Goal: Task Accomplishment & Management: Use online tool/utility

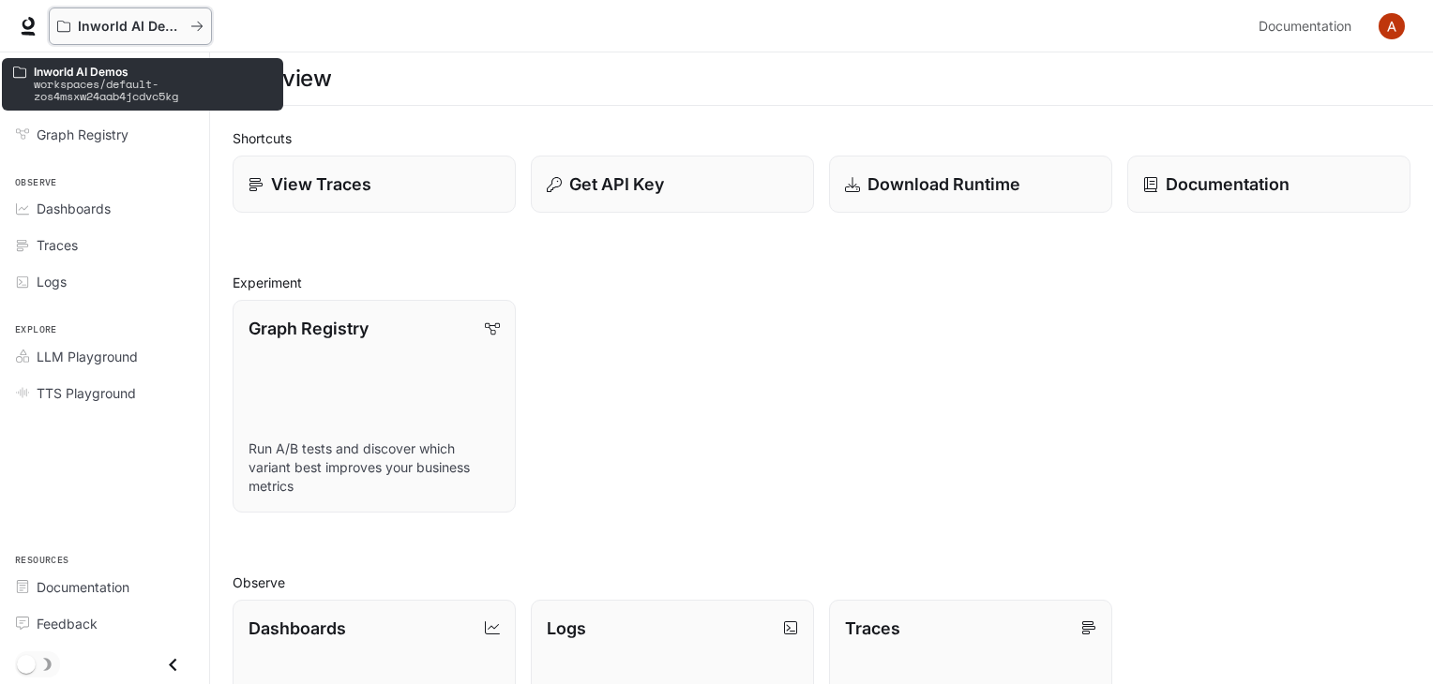
click at [56, 23] on button "Inworld AI Demos" at bounding box center [130, 27] width 163 height 38
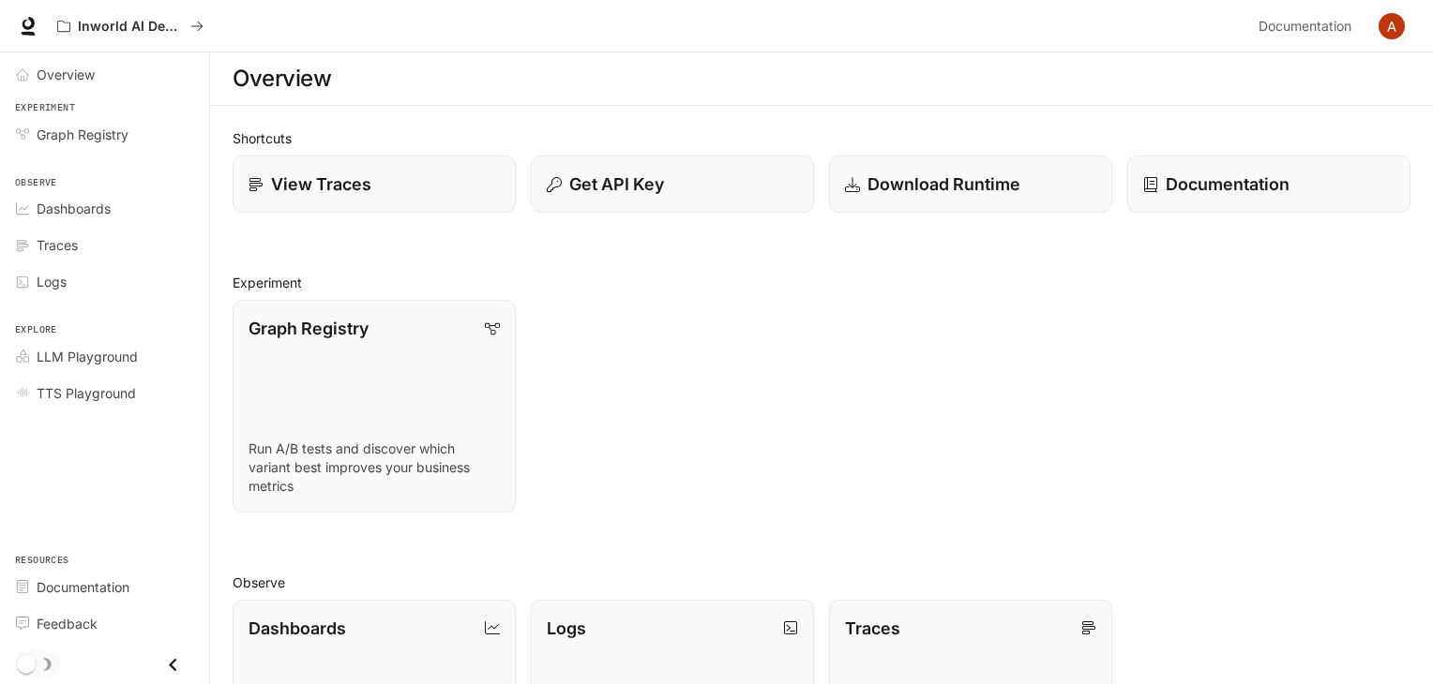
click at [56, 116] on li "Graph Registry" at bounding box center [104, 134] width 209 height 37
click at [63, 132] on span "Graph Registry" at bounding box center [83, 135] width 92 height 20
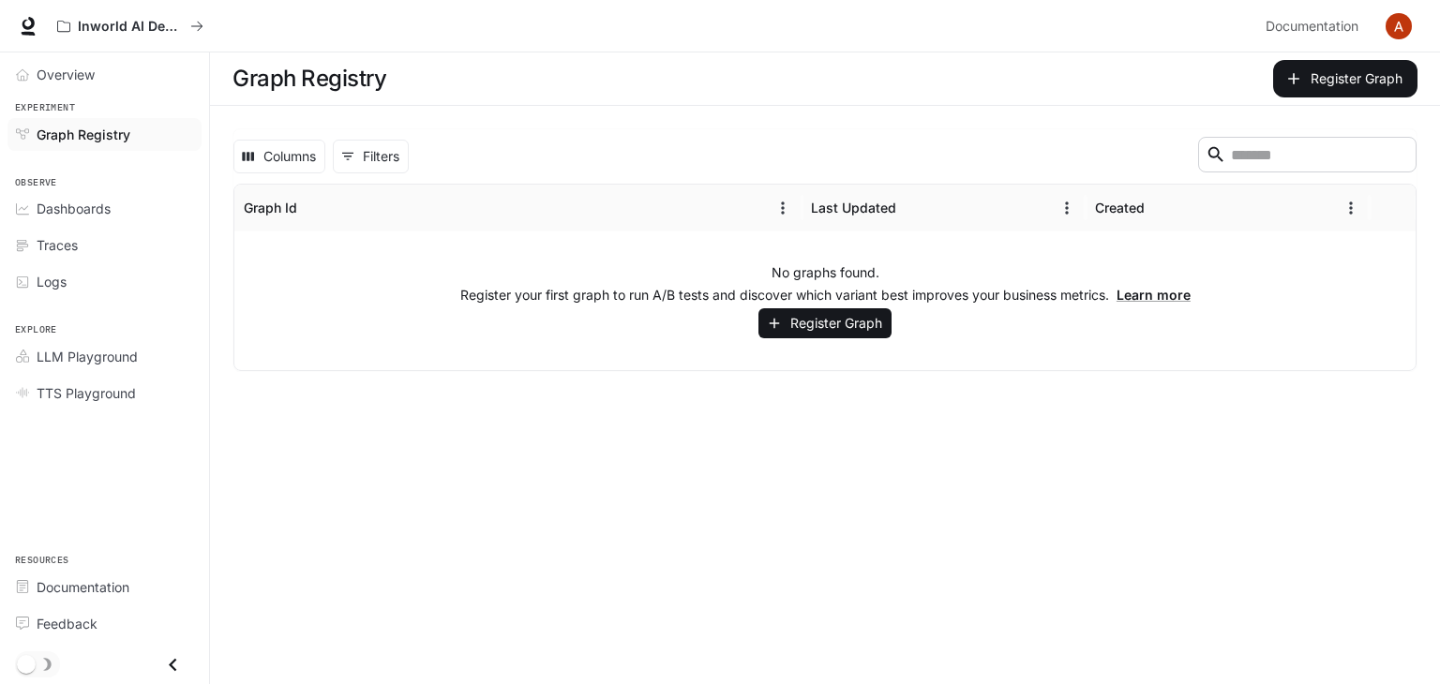
click at [327, 416] on main "Graph Registry Register Graph Columns 0 Filters ​ Graph Id Last Updated Created…" at bounding box center [825, 369] width 1230 height 632
click at [800, 327] on button "Register Graph" at bounding box center [825, 323] width 133 height 31
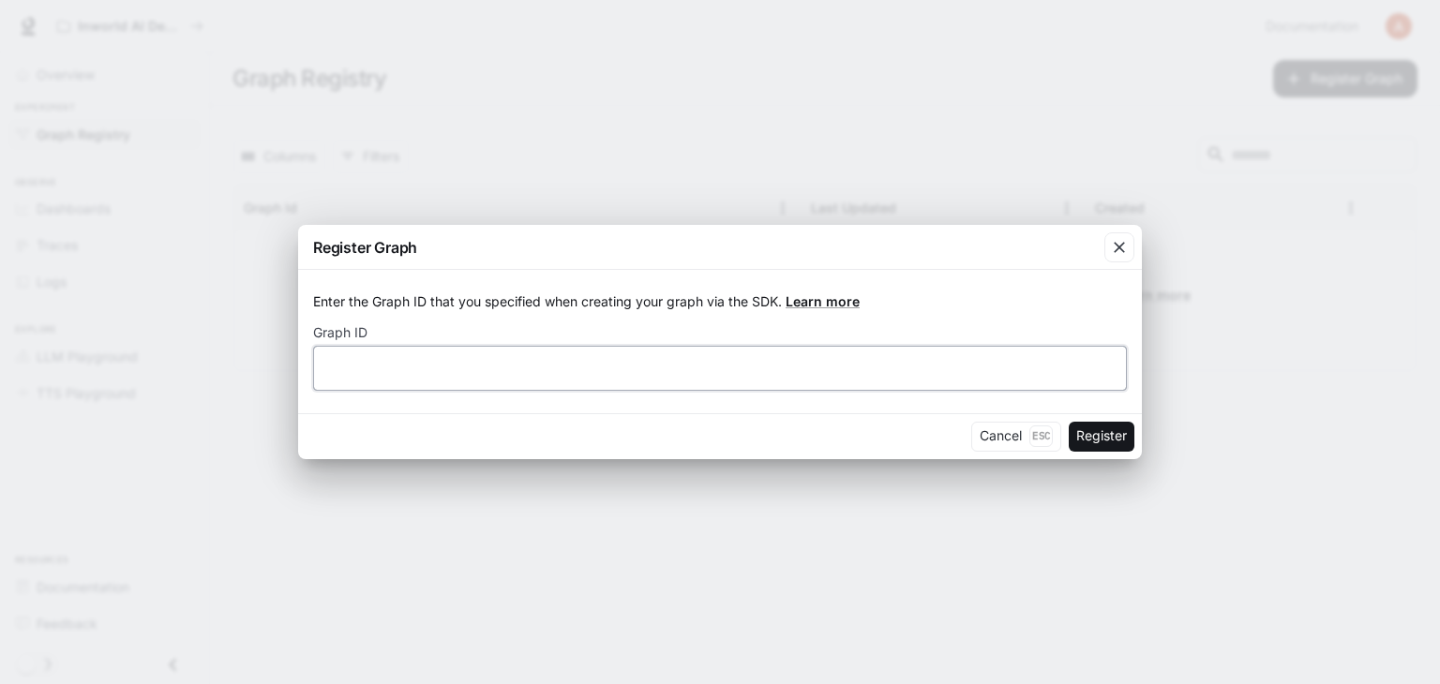
click at [364, 368] on input "text" at bounding box center [720, 367] width 812 height 19
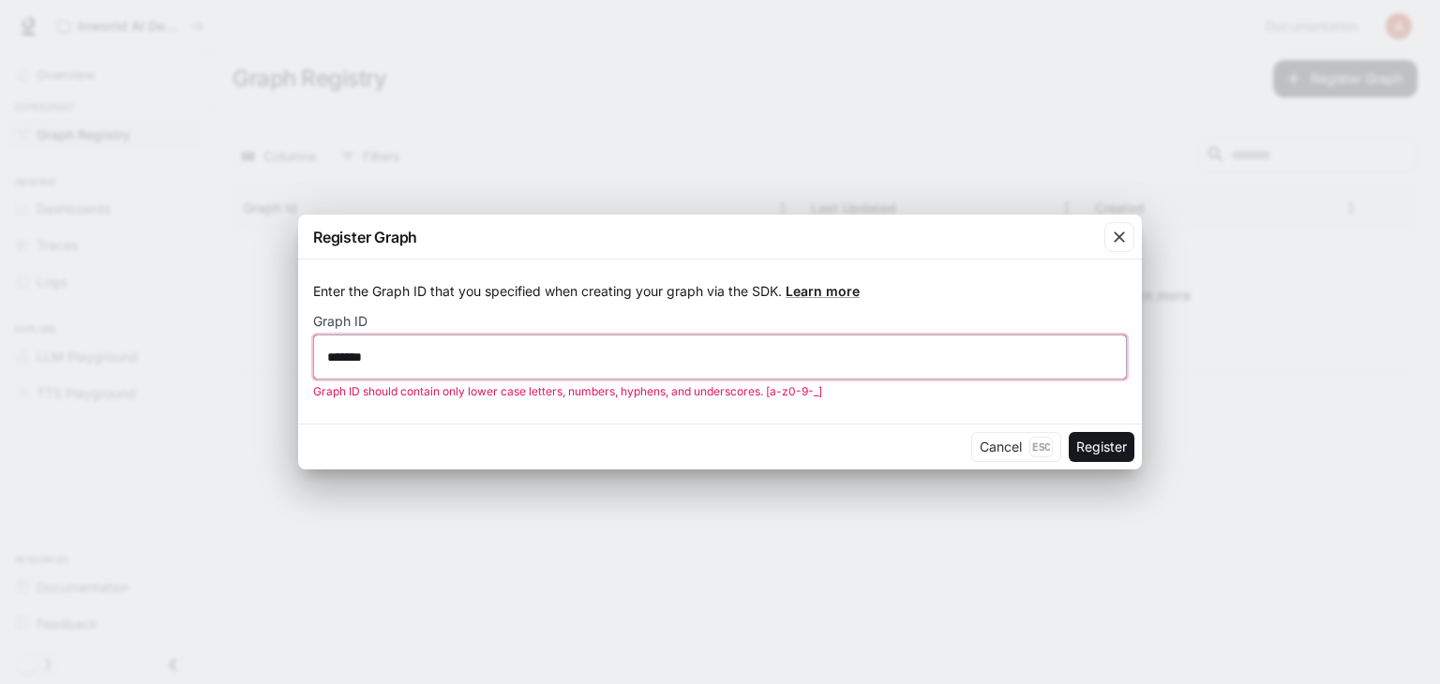
click at [338, 357] on input "*******" at bounding box center [720, 357] width 812 height 19
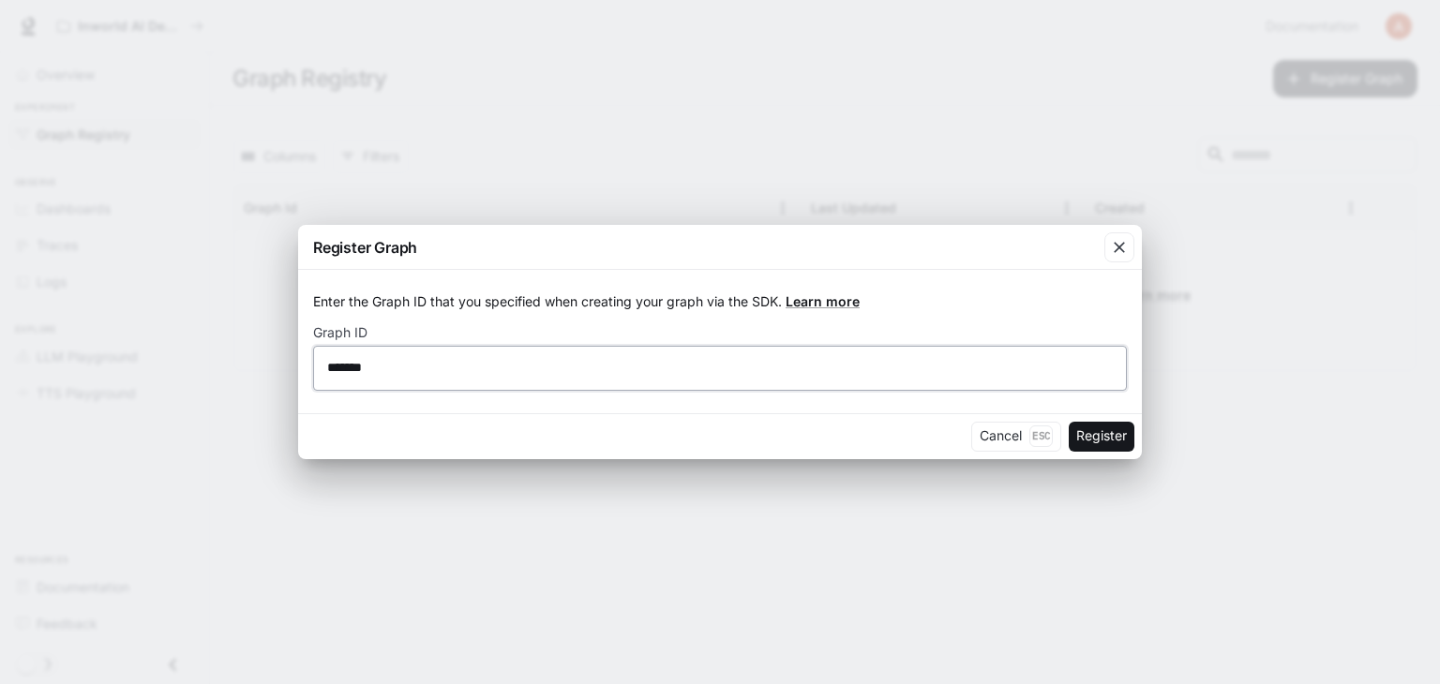
type input "*******"
click at [761, 410] on div "Enter the Graph ID that you specified when creating your graph via the SDK. Lea…" at bounding box center [720, 341] width 844 height 143
click at [1090, 444] on button "Register" at bounding box center [1102, 437] width 66 height 30
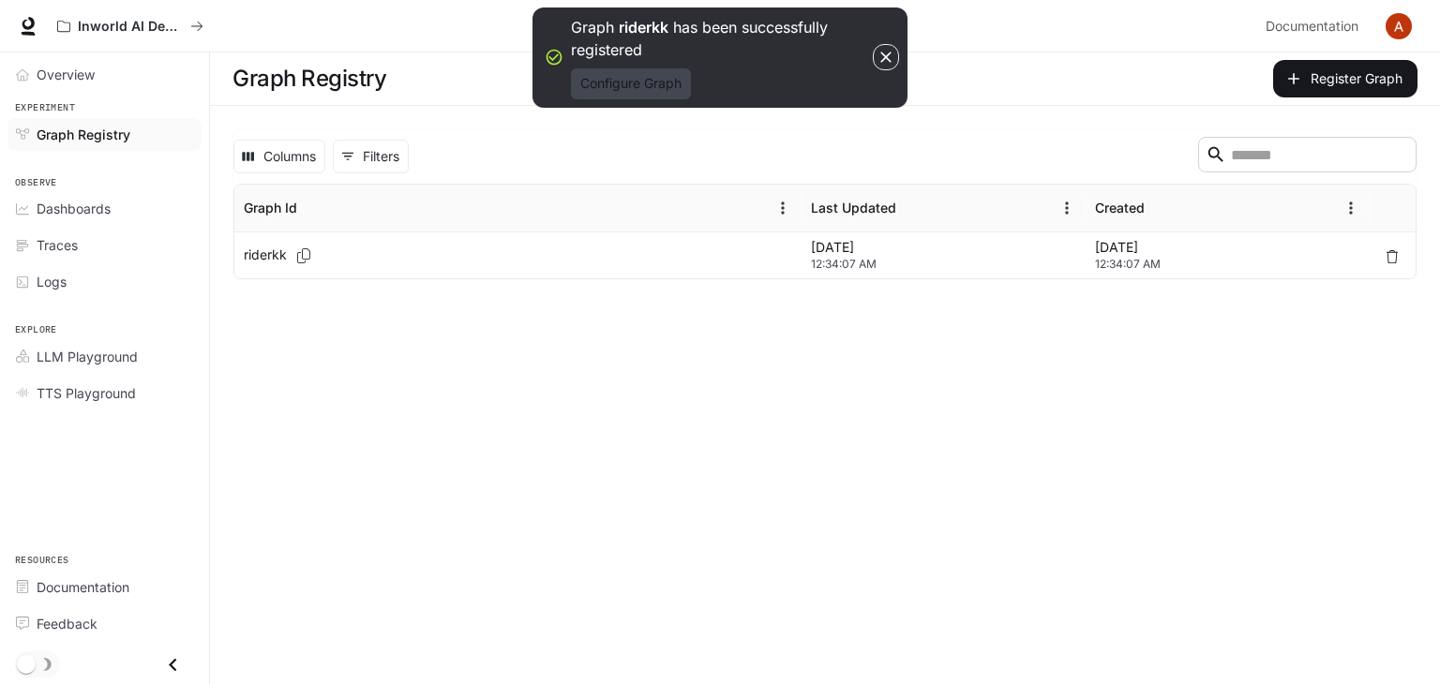
click at [655, 86] on button "Configure Graph" at bounding box center [631, 83] width 120 height 31
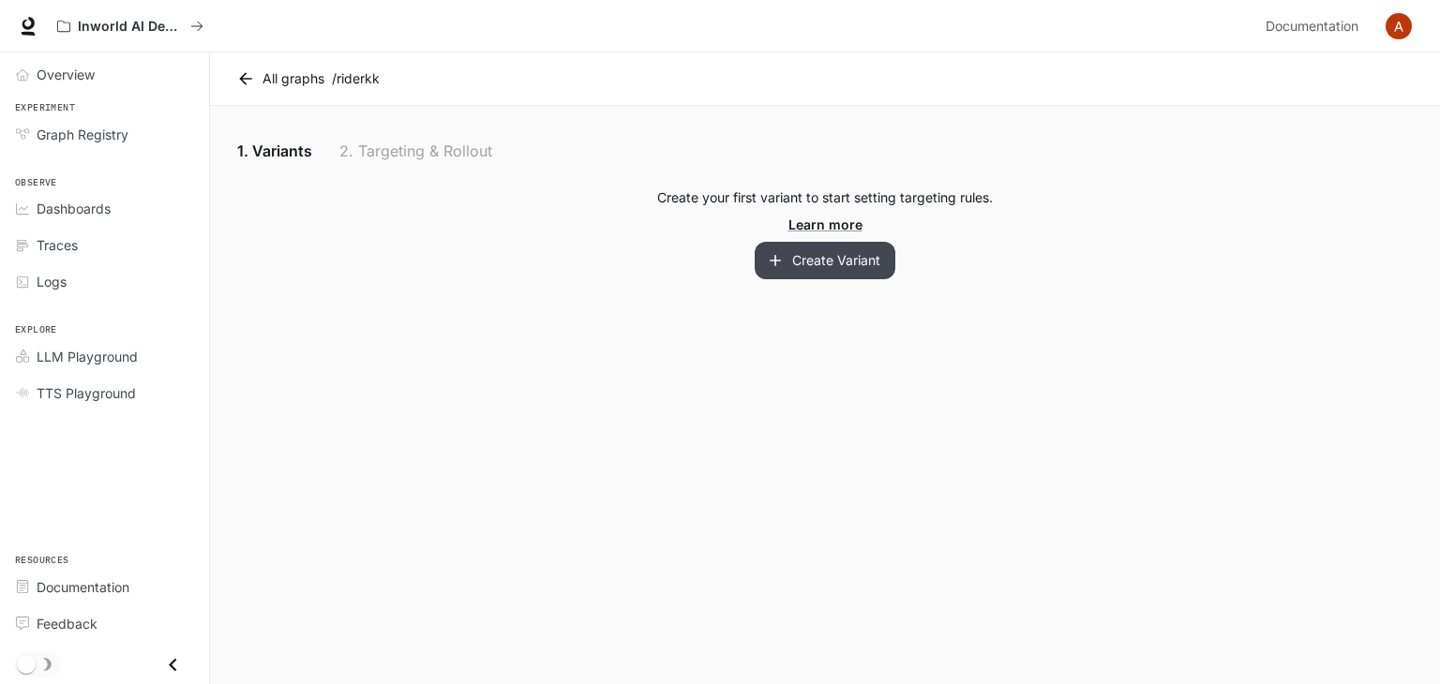
click at [807, 263] on button "Create Variant" at bounding box center [825, 261] width 141 height 38
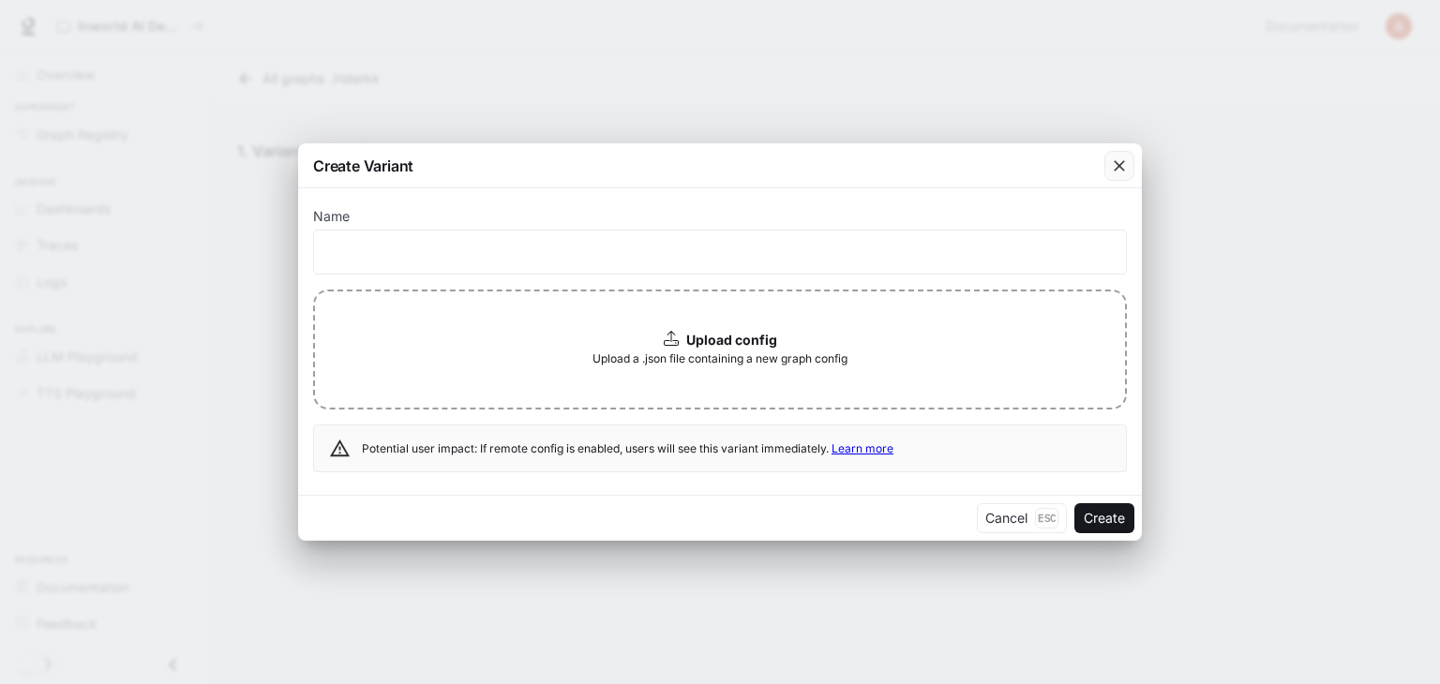
click at [1110, 172] on icon "button" at bounding box center [1119, 166] width 19 height 19
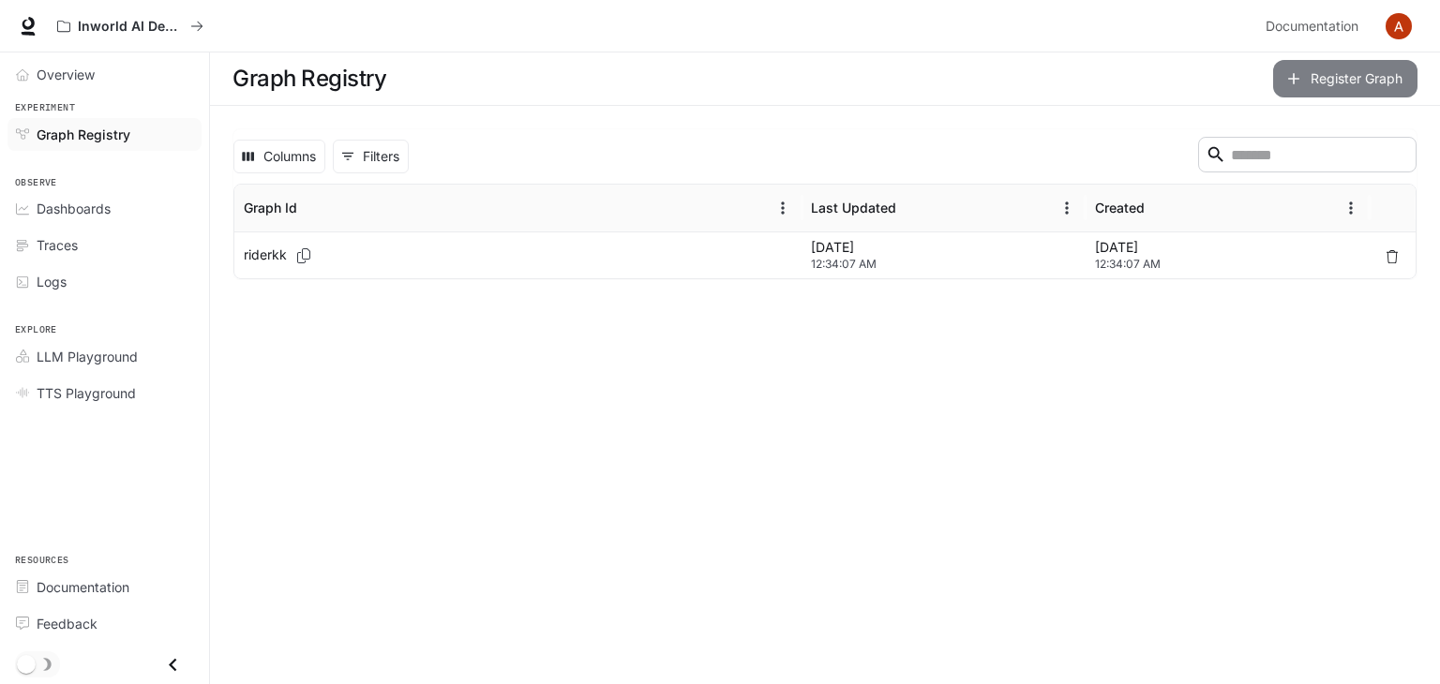
click at [1332, 79] on button "Register Graph" at bounding box center [1345, 79] width 144 height 38
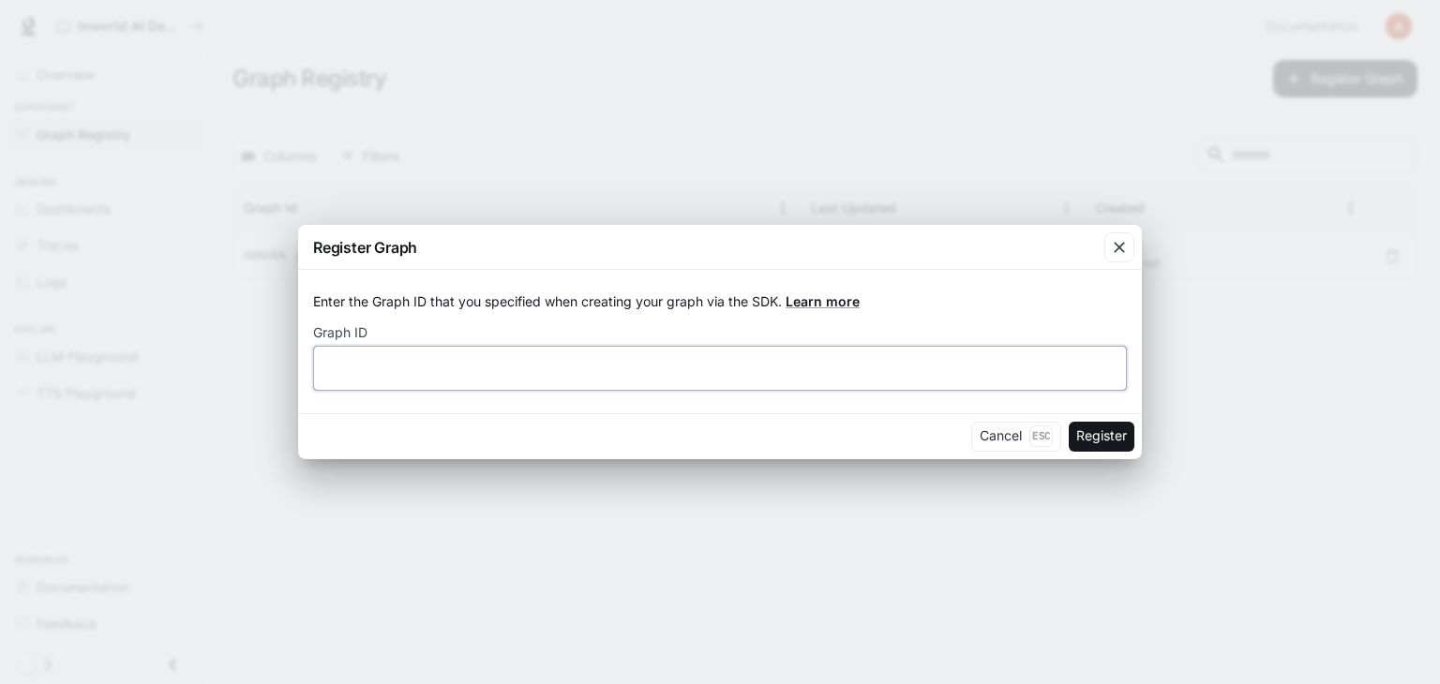
click at [737, 363] on input "text" at bounding box center [720, 367] width 812 height 19
type input "*******"
click at [1097, 441] on button "Register" at bounding box center [1102, 437] width 66 height 30
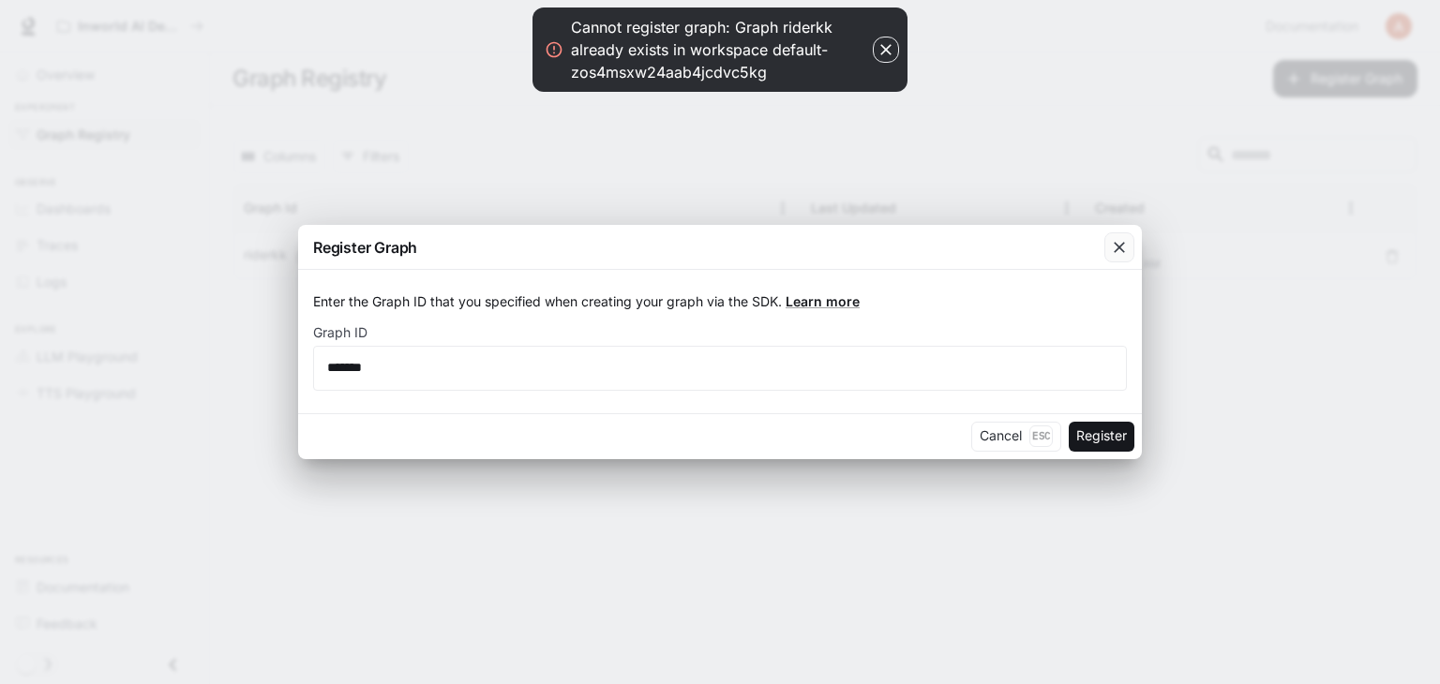
click at [1121, 246] on icon "button" at bounding box center [1119, 248] width 11 height 11
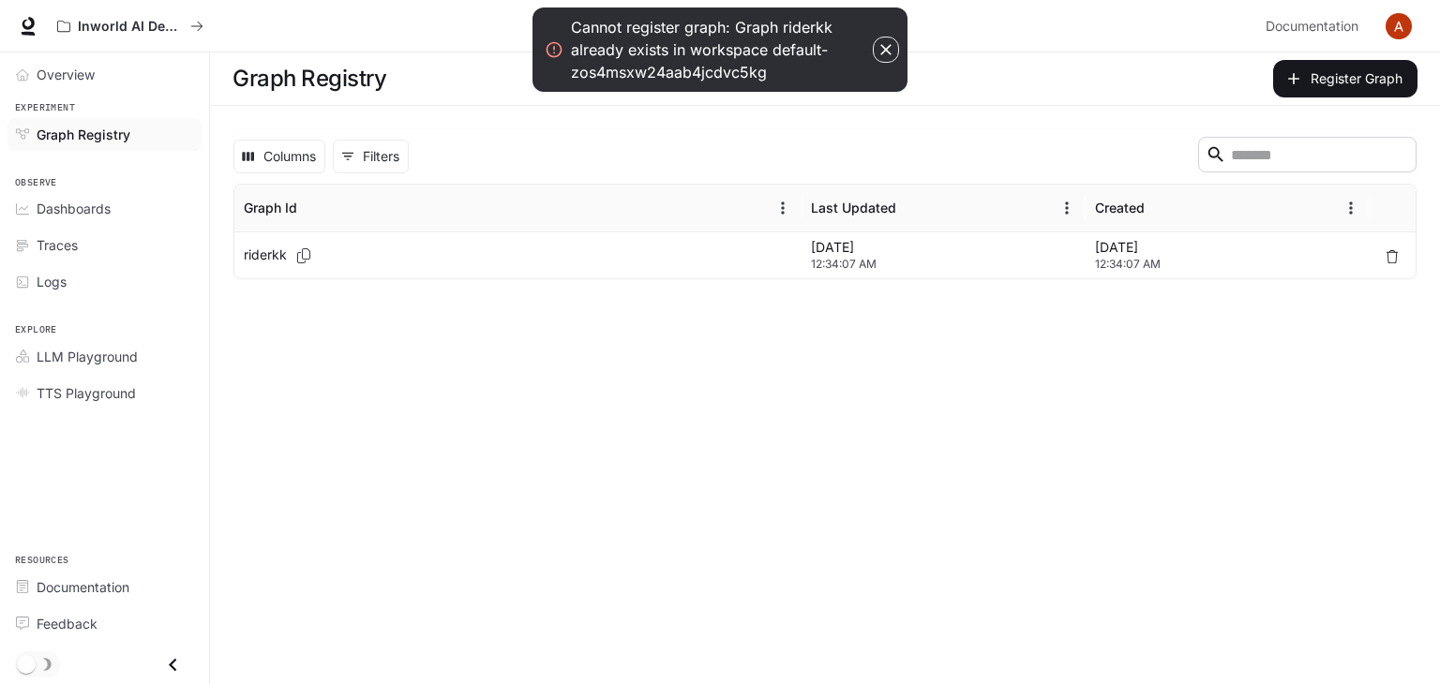
click at [341, 246] on div "riderkk" at bounding box center [518, 256] width 548 height 46
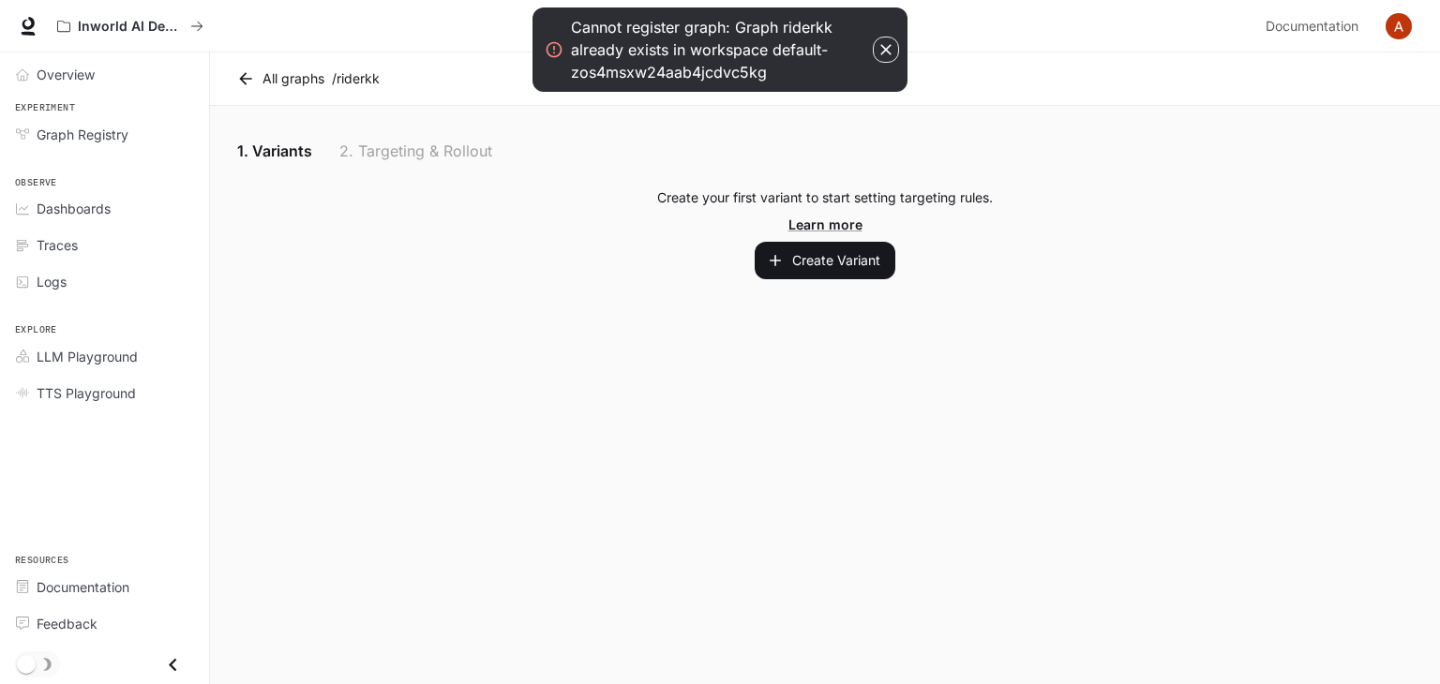
click at [879, 50] on icon "button" at bounding box center [886, 49] width 19 height 19
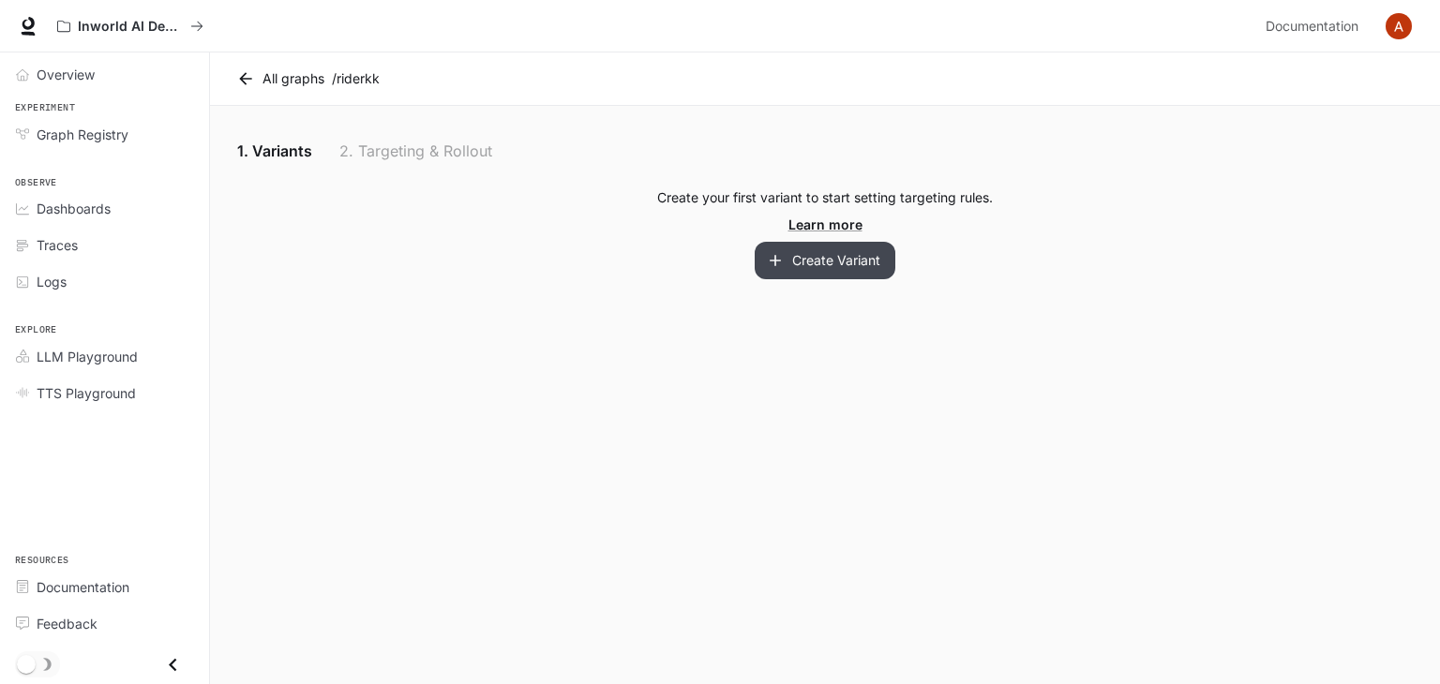
click at [834, 273] on button "Create Variant" at bounding box center [825, 261] width 141 height 38
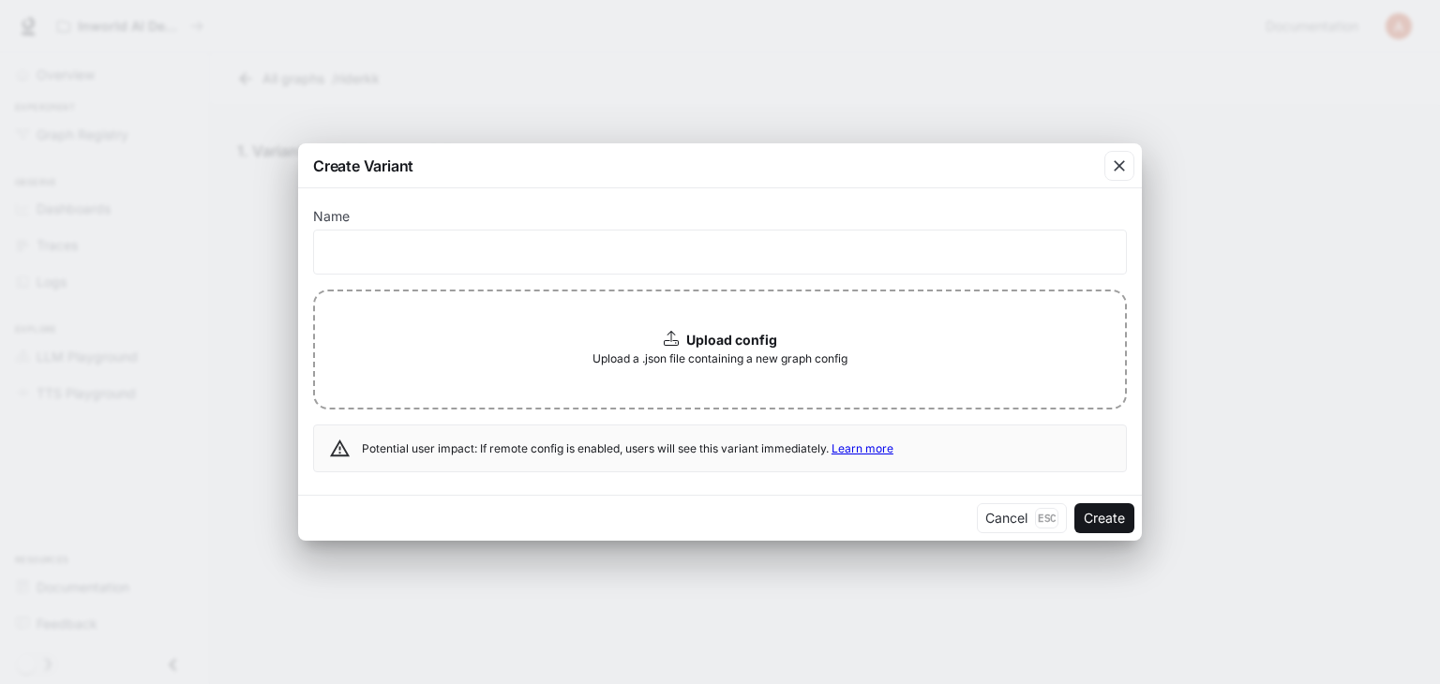
drag, startPoint x: 1339, startPoint y: 301, endPoint x: 1312, endPoint y: 301, distance: 27.2
click at [1338, 301] on div "Create Variant Name ​ Upload config Upload a .json file containing a new graph …" at bounding box center [720, 342] width 1440 height 684
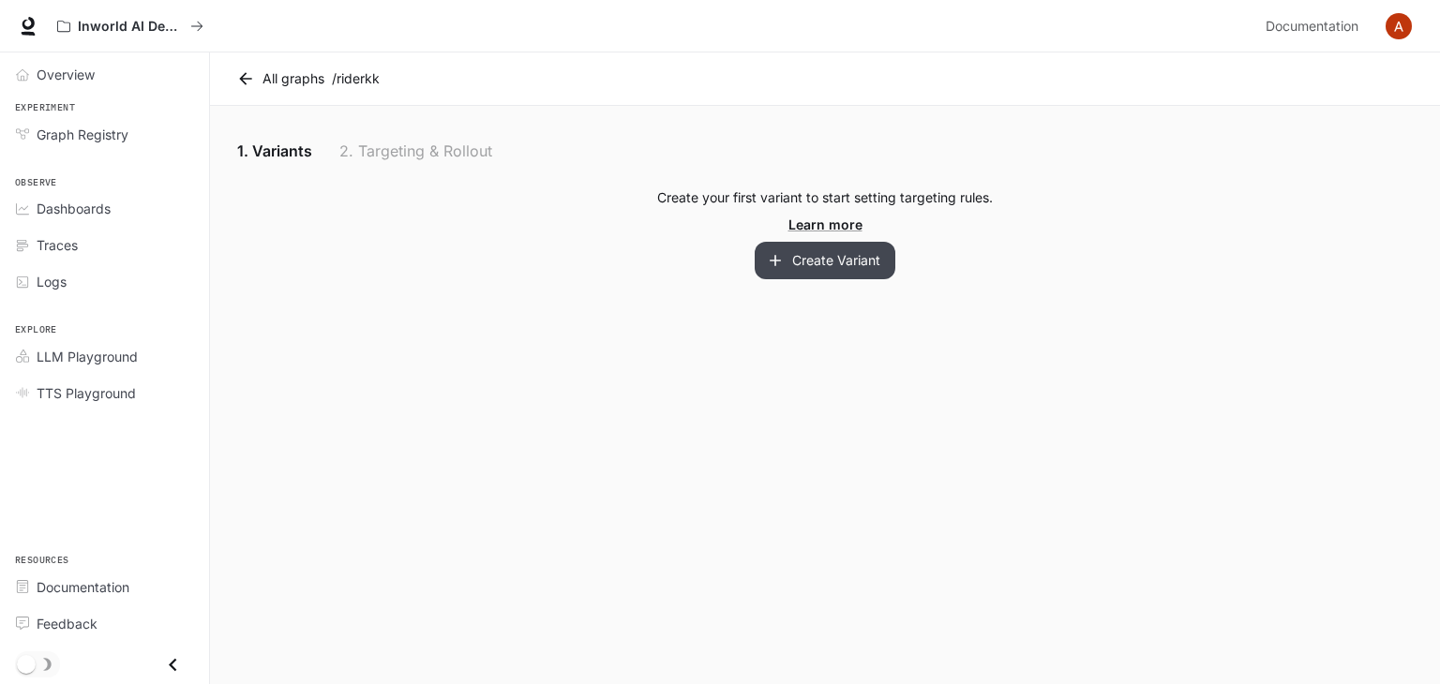
click at [795, 266] on button "Create Variant" at bounding box center [825, 261] width 141 height 38
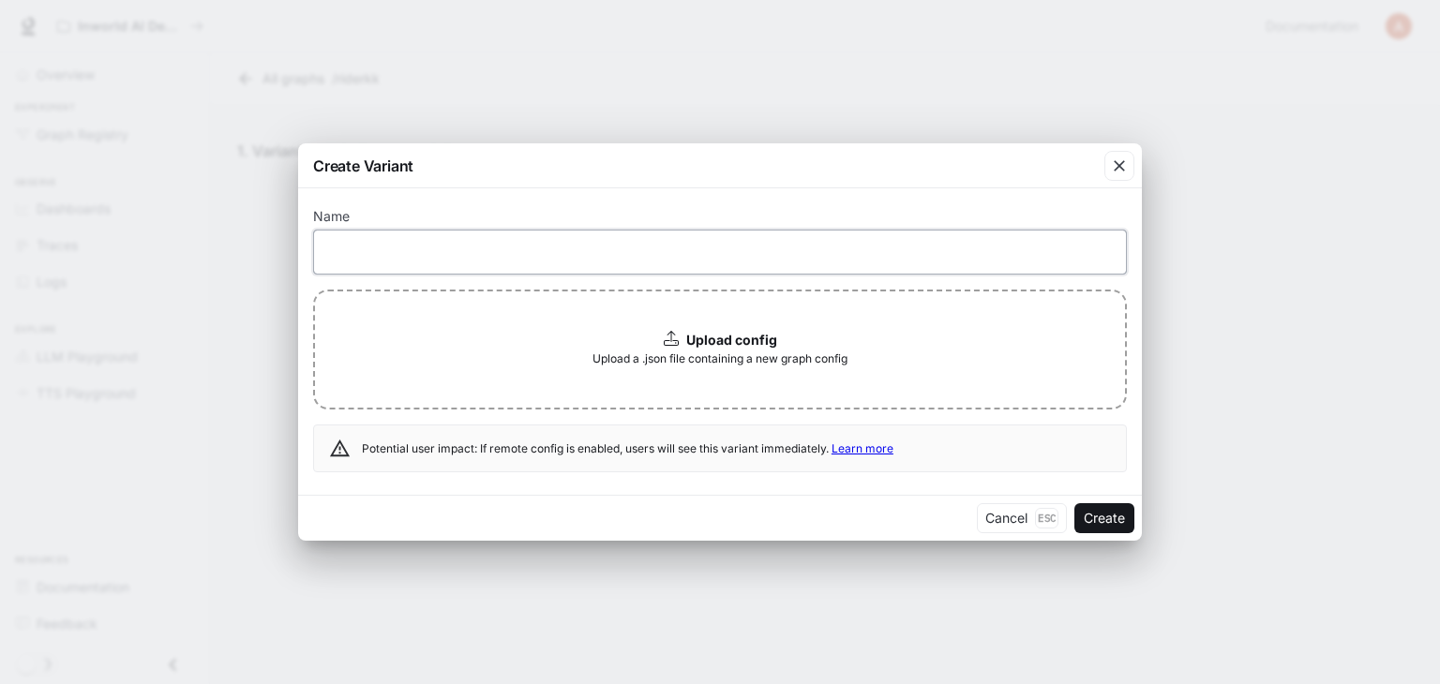
click at [376, 243] on input "text" at bounding box center [720, 252] width 812 height 19
type input "*******"
click at [1103, 518] on button "Create" at bounding box center [1104, 518] width 60 height 30
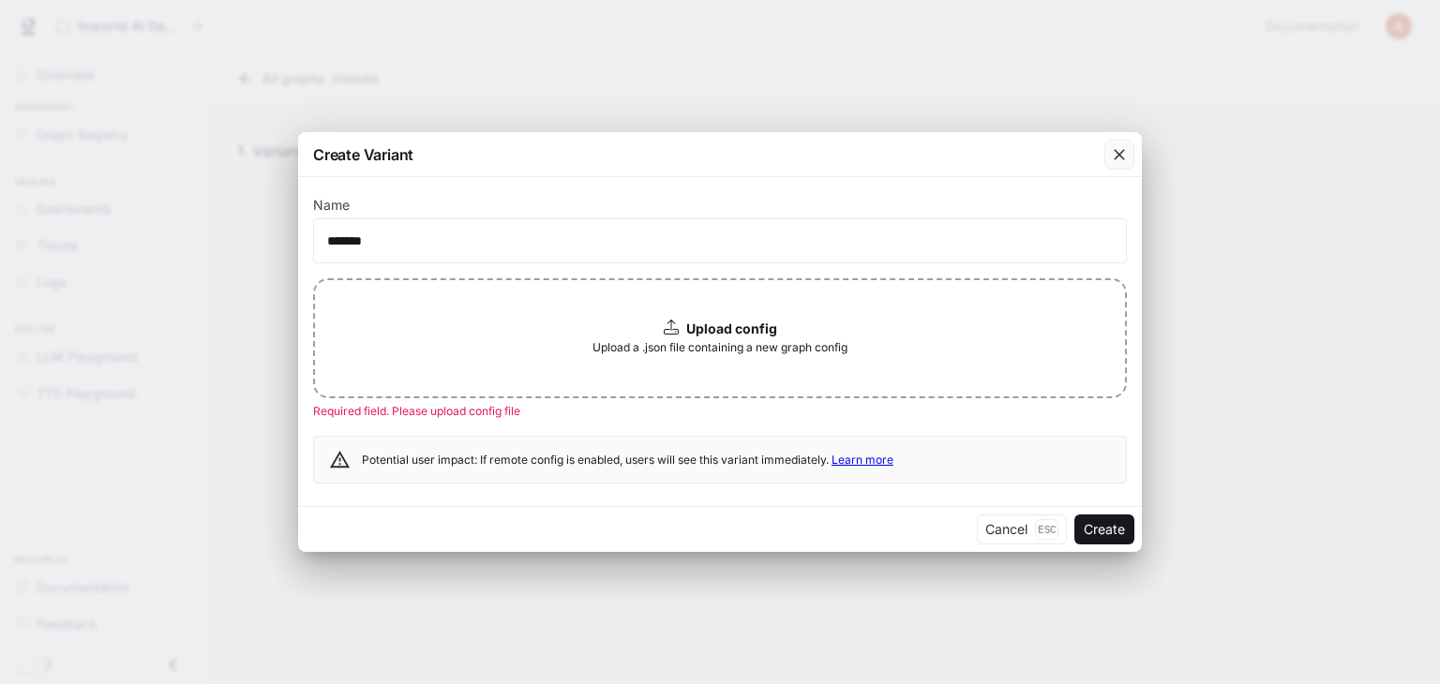
click at [1122, 159] on icon "button" at bounding box center [1119, 154] width 19 height 19
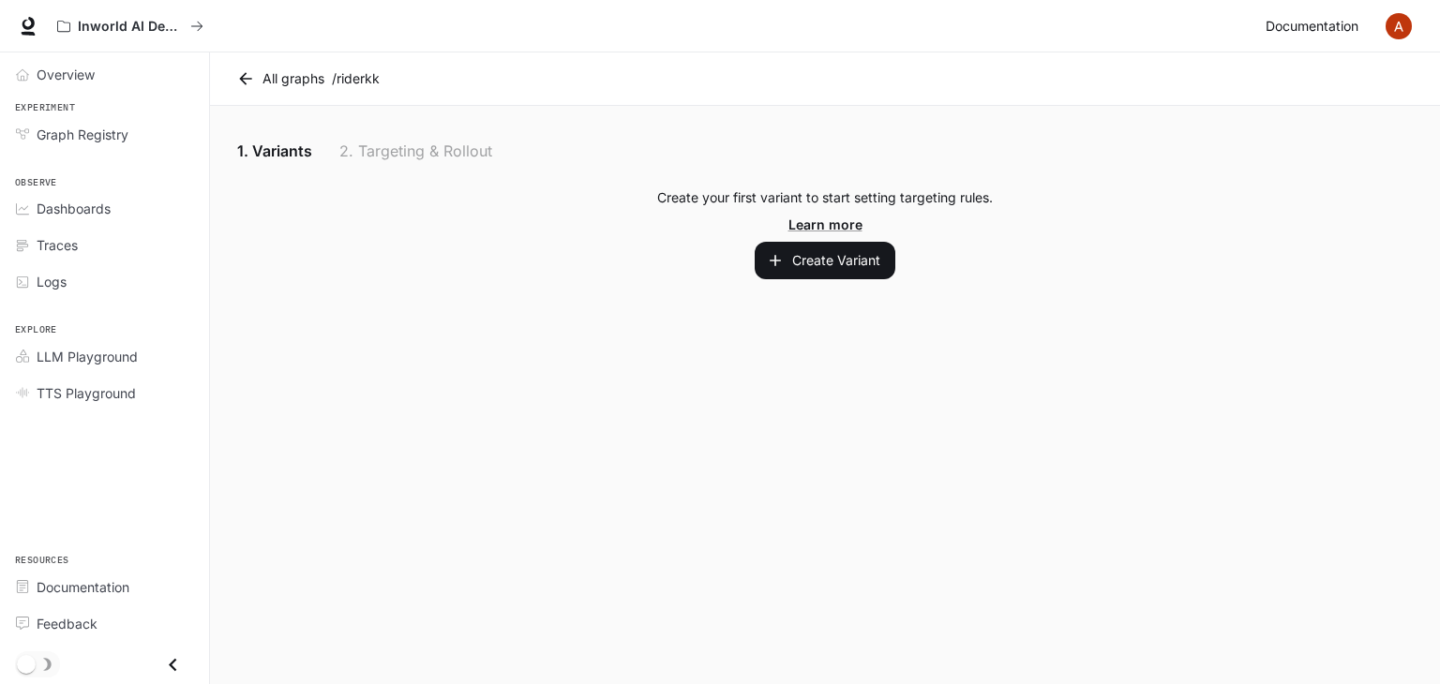
click at [1320, 36] on span "Documentation" at bounding box center [1312, 26] width 93 height 23
